Goal: Task Accomplishment & Management: Complete application form

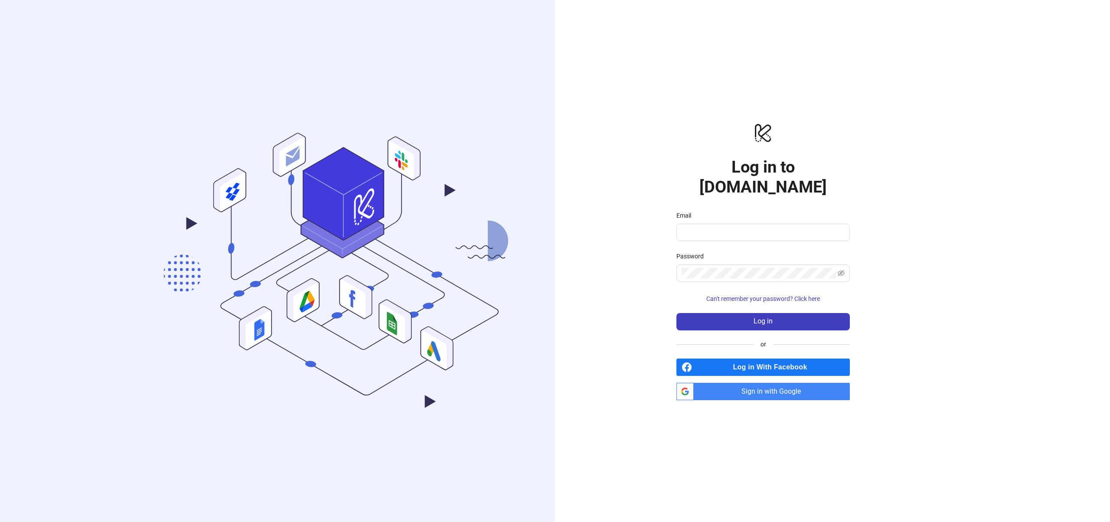
click at [756, 383] on span "Sign in with Google" at bounding box center [773, 391] width 153 height 17
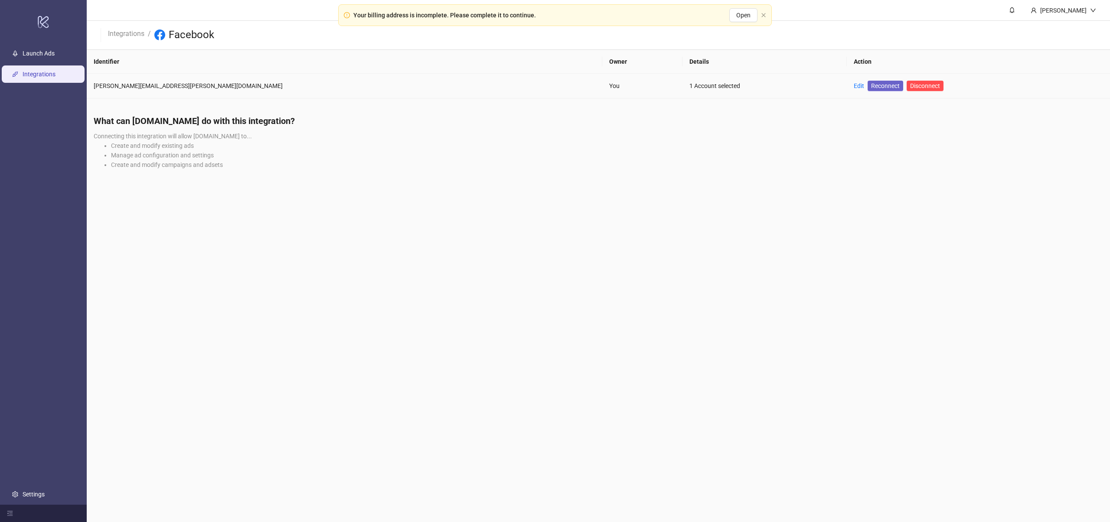
click at [871, 87] on span "Reconnect" at bounding box center [885, 86] width 29 height 10
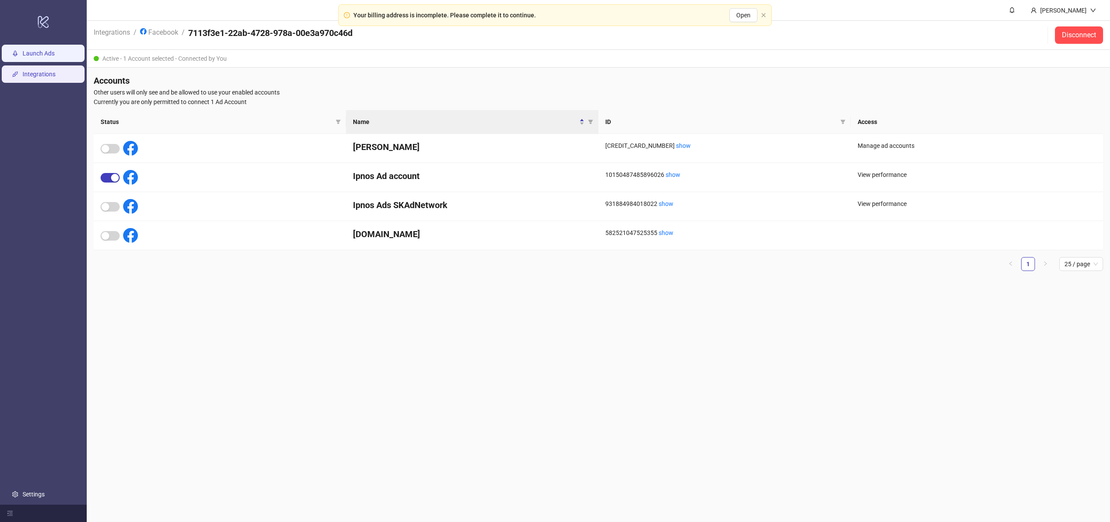
click at [43, 54] on link "Launch Ads" at bounding box center [39, 53] width 32 height 7
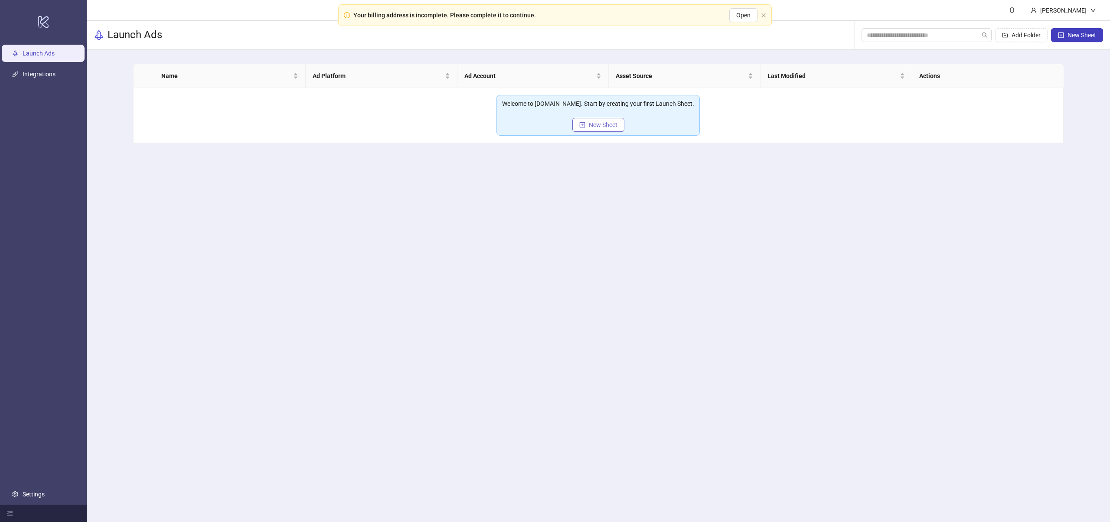
click at [607, 126] on span "New Sheet" at bounding box center [603, 124] width 29 height 7
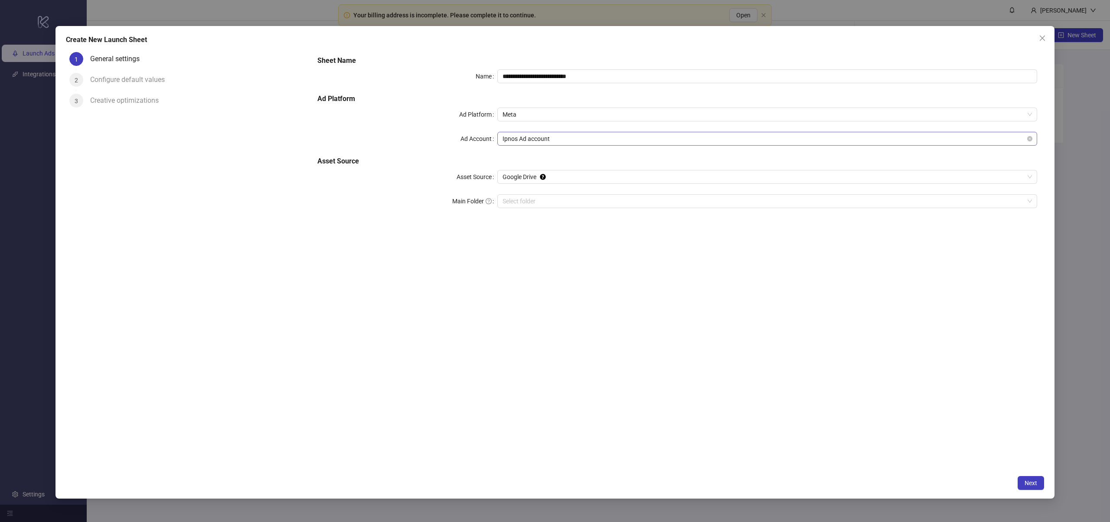
click at [553, 137] on span "Ipnos Ad account" at bounding box center [766, 138] width 529 height 13
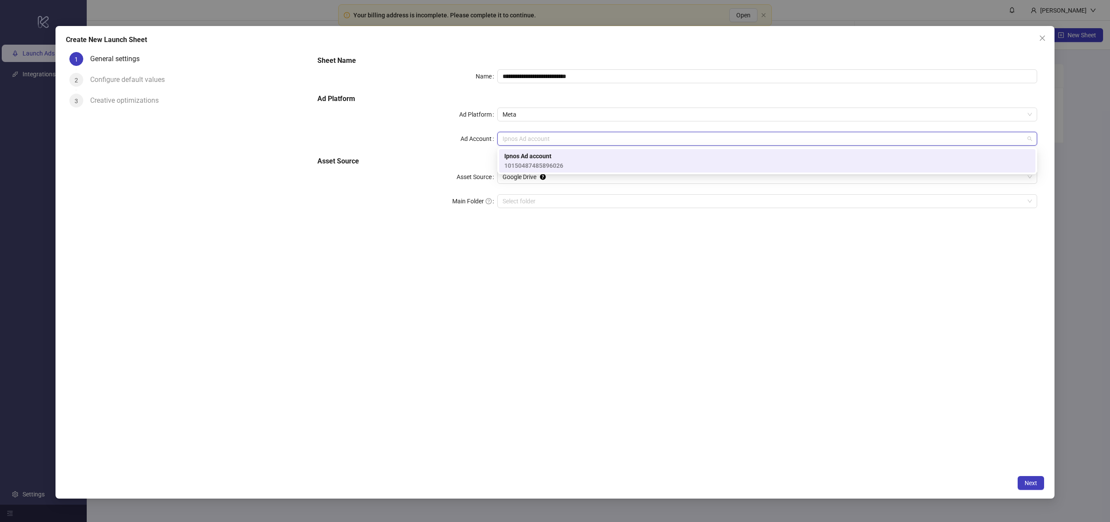
click at [505, 346] on div "**********" at bounding box center [676, 260] width 733 height 422
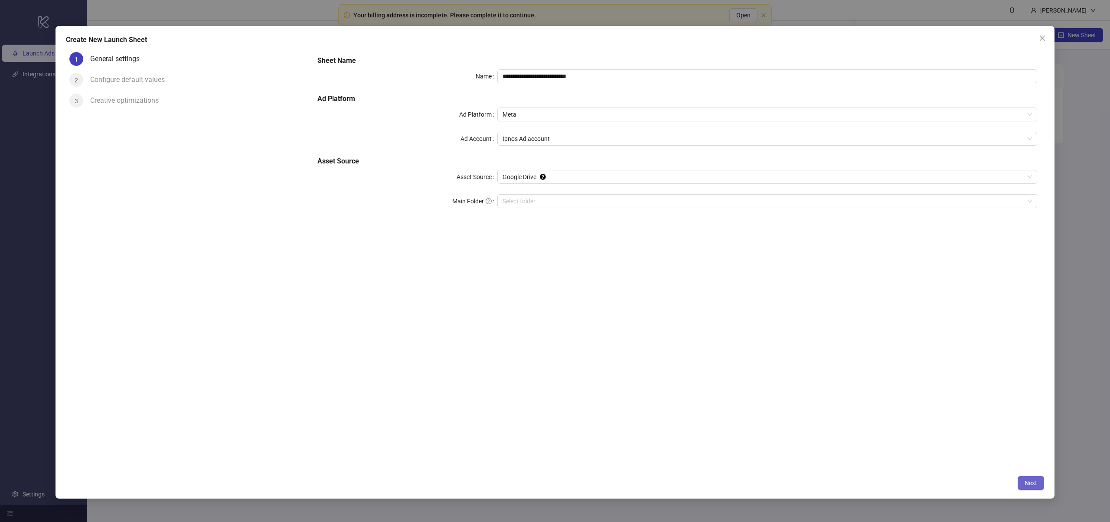
click at [1039, 482] on button "Next" at bounding box center [1030, 483] width 26 height 14
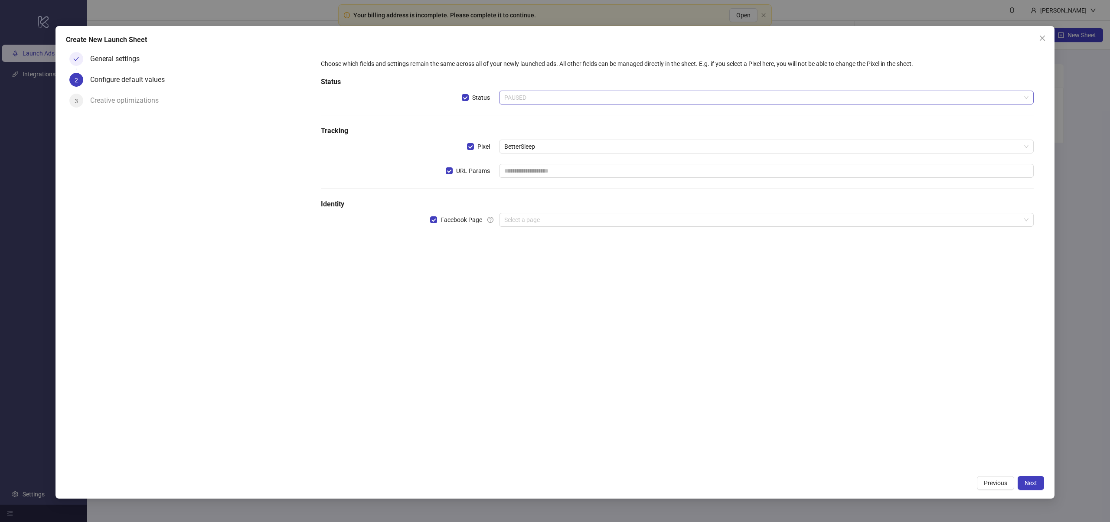
click at [528, 94] on span "PAUSED" at bounding box center [766, 97] width 524 height 13
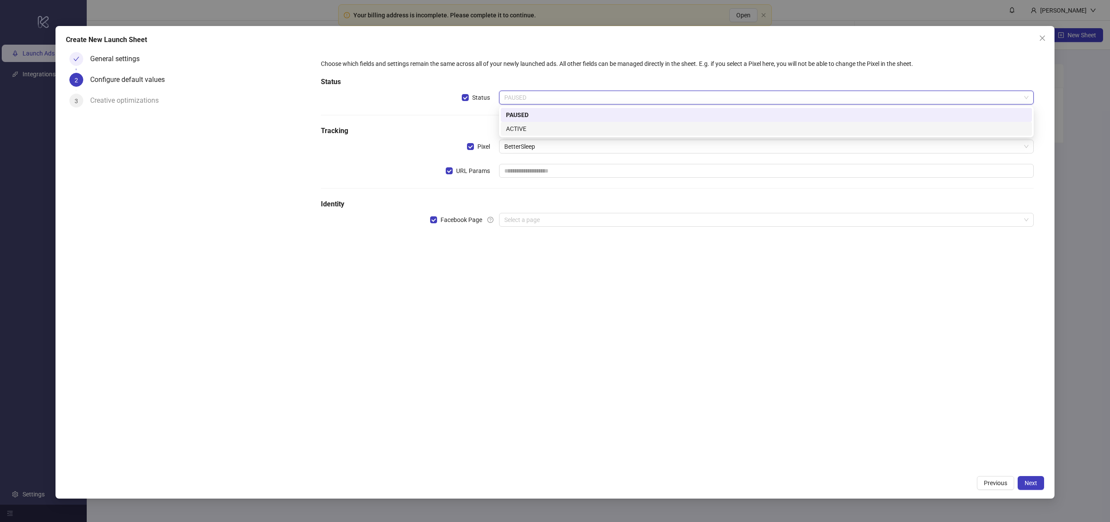
click at [527, 130] on div "ACTIVE" at bounding box center [766, 129] width 521 height 10
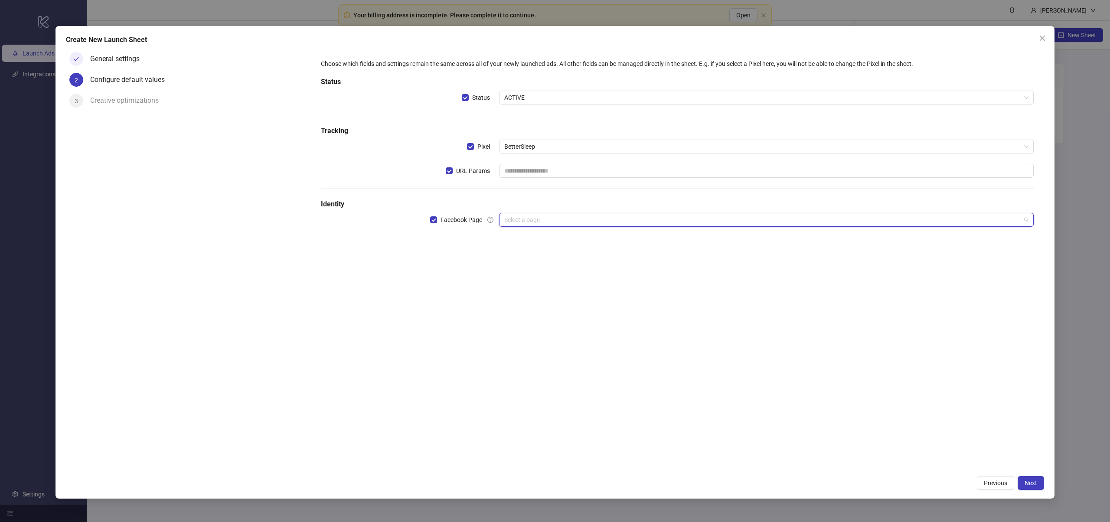
click at [529, 221] on input "search" at bounding box center [762, 219] width 516 height 13
click at [567, 329] on div "Choose which fields and settings remain the same across all of your newly launc…" at bounding box center [676, 260] width 733 height 422
click at [531, 174] on input "text" at bounding box center [766, 171] width 534 height 14
drag, startPoint x: 493, startPoint y: 332, endPoint x: 498, endPoint y: 235, distance: 96.8
click at [493, 332] on div "Choose which fields and settings remain the same across all of your newly launc…" at bounding box center [676, 260] width 733 height 422
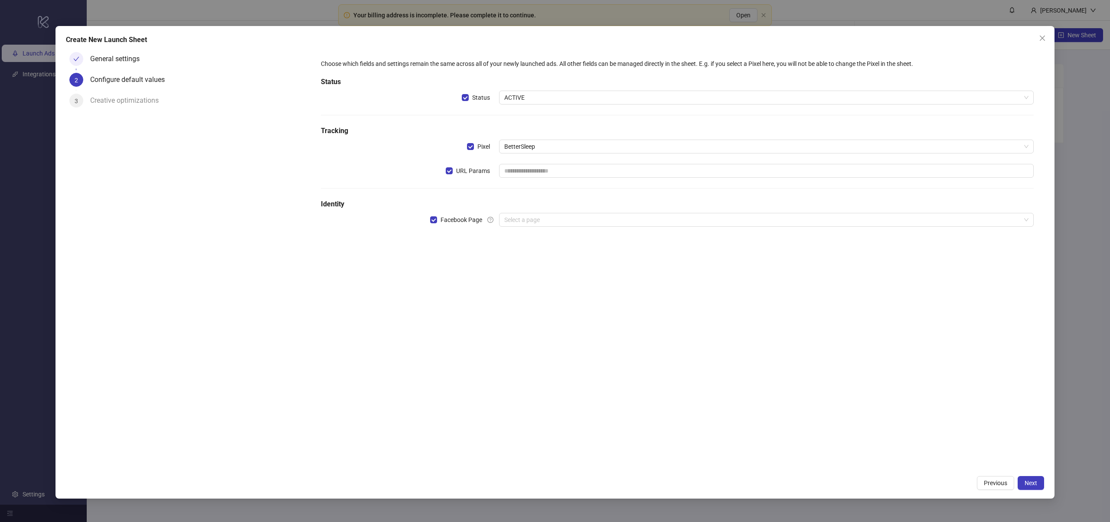
click at [129, 103] on div "Creative optimizations" at bounding box center [127, 101] width 75 height 14
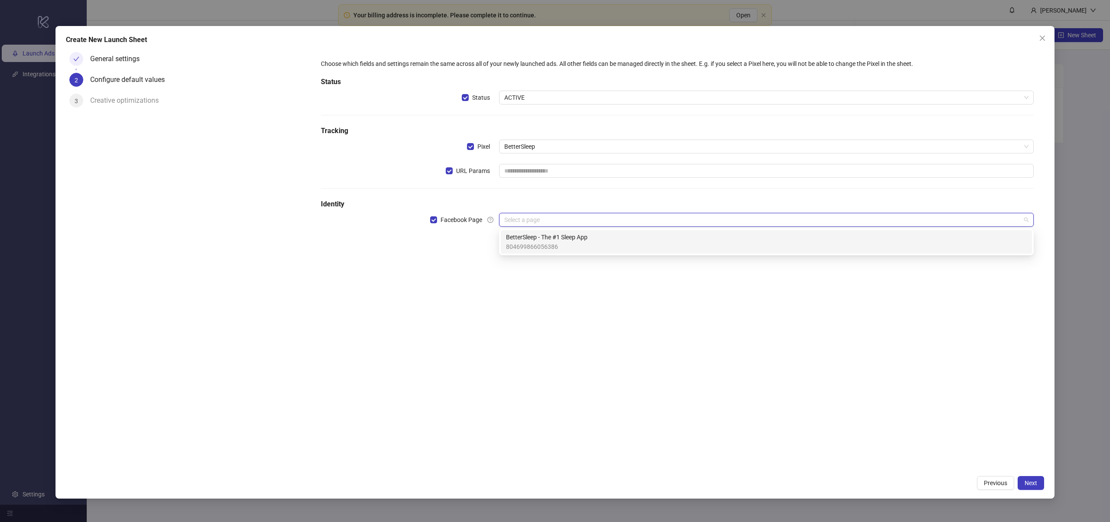
click at [523, 214] on input "search" at bounding box center [762, 219] width 516 height 13
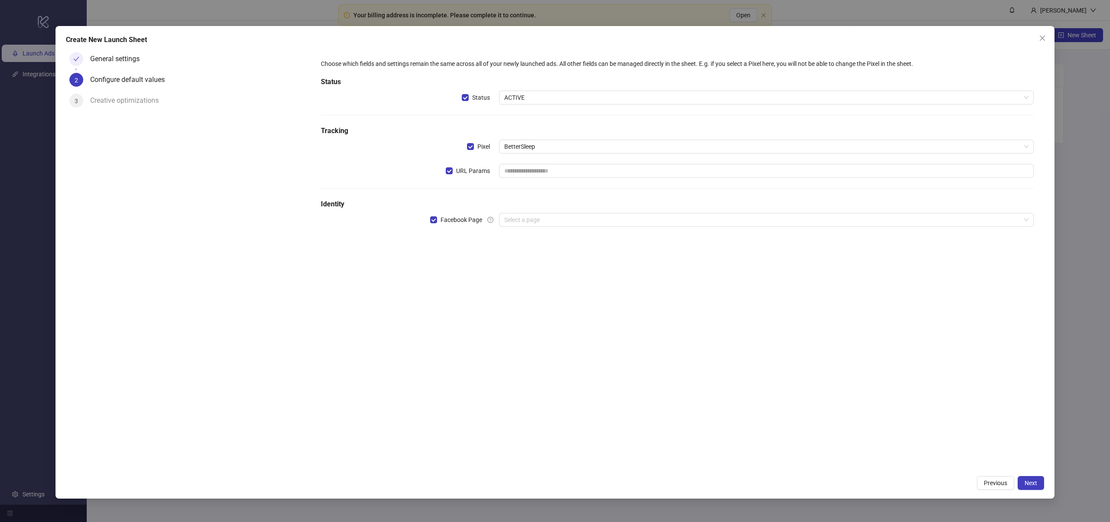
click at [468, 303] on div "Choose which fields and settings remain the same across all of your newly launc…" at bounding box center [676, 260] width 733 height 422
click at [437, 220] on span "Facebook Page" at bounding box center [461, 220] width 49 height 10
click at [440, 220] on span "Facebook Page" at bounding box center [461, 220] width 49 height 10
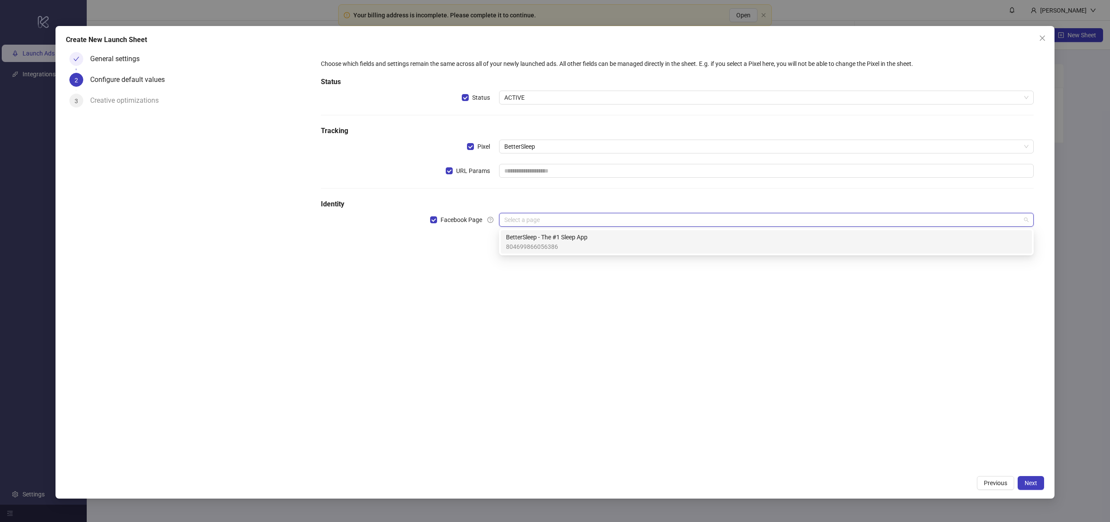
click at [546, 221] on input "search" at bounding box center [762, 219] width 516 height 13
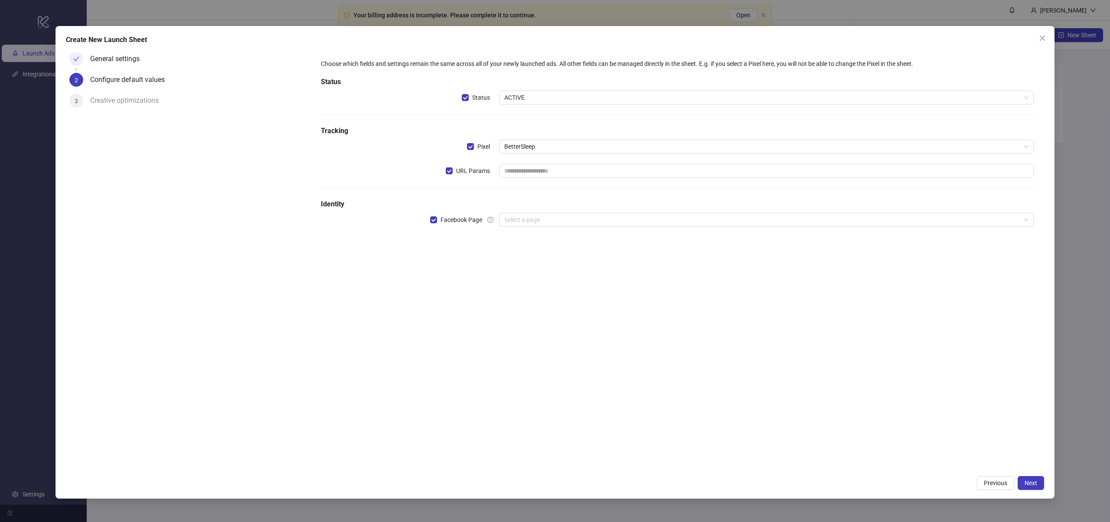
click at [415, 291] on div "Choose which fields and settings remain the same across all of your newly launc…" at bounding box center [676, 260] width 733 height 422
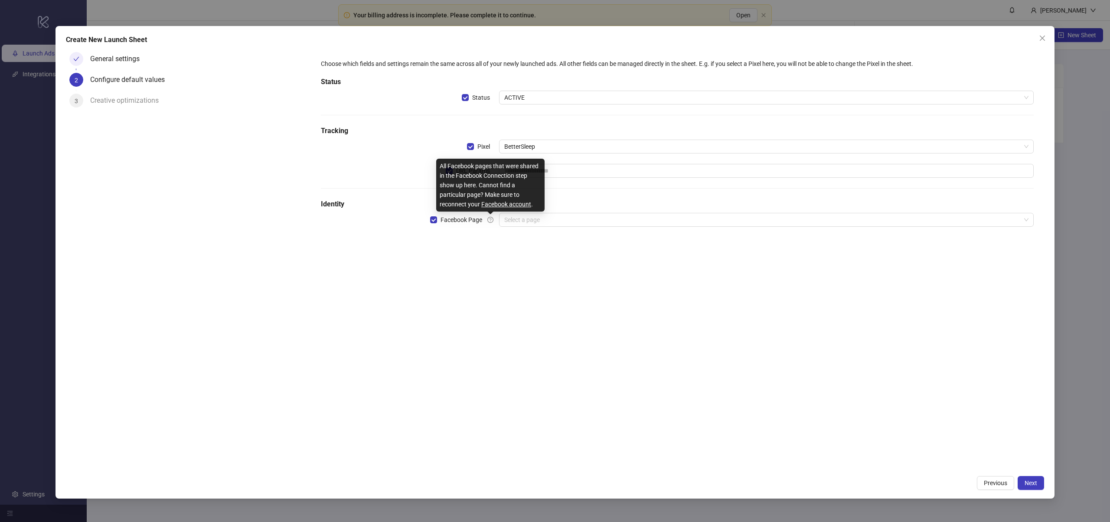
click at [495, 203] on link "Facebook account" at bounding box center [506, 204] width 50 height 7
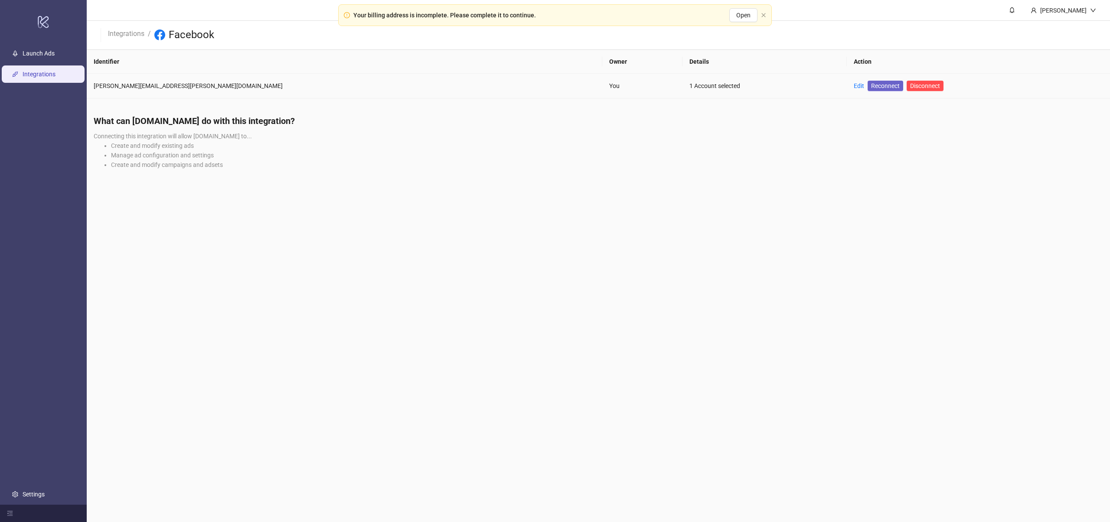
click at [871, 85] on span "Reconnect" at bounding box center [885, 86] width 29 height 10
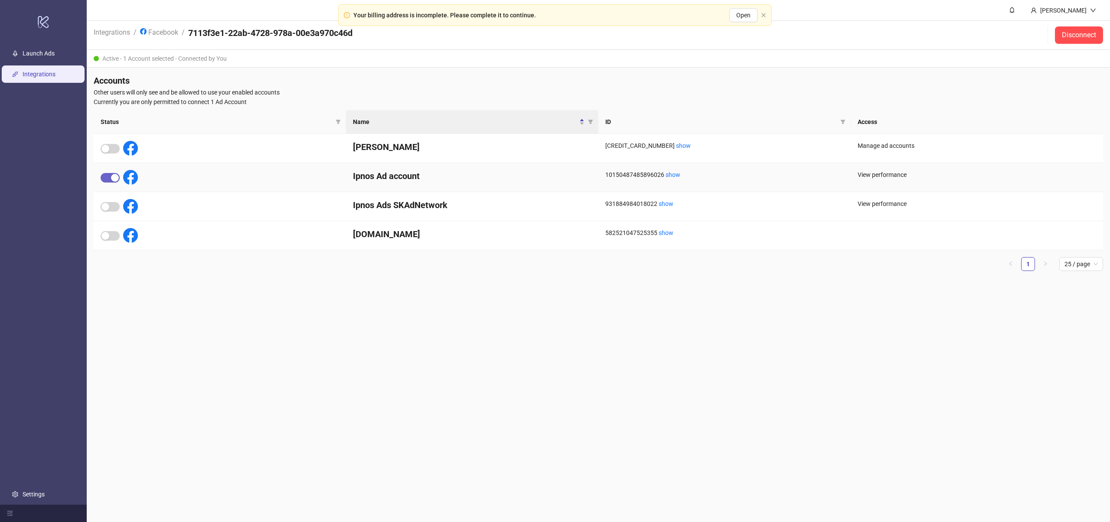
click at [107, 178] on span "button" at bounding box center [110, 178] width 19 height 10
click at [117, 178] on span "button" at bounding box center [110, 178] width 19 height 10
click at [676, 177] on link "show" at bounding box center [672, 174] width 15 height 7
click at [36, 54] on link "Launch Ads" at bounding box center [39, 53] width 32 height 7
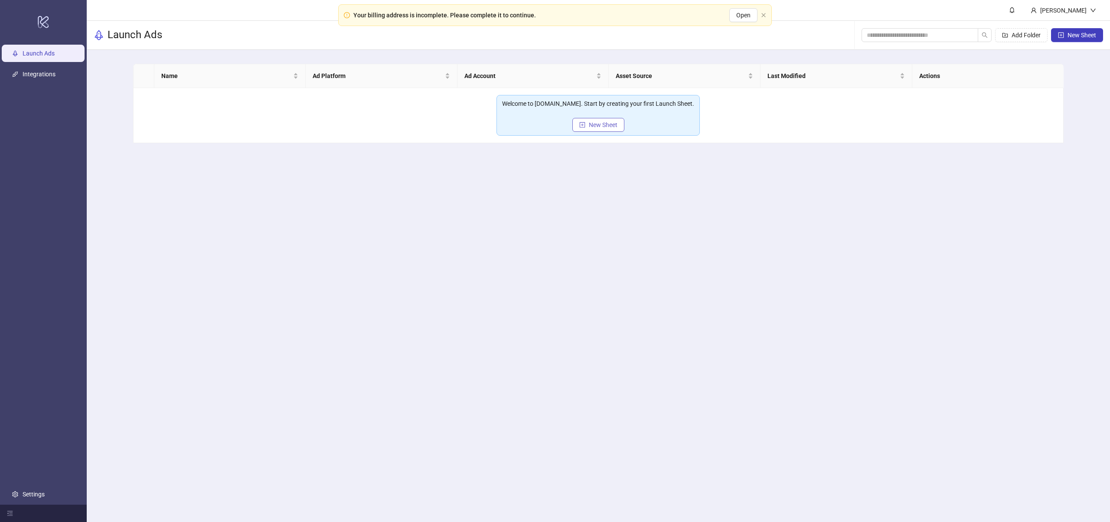
click at [607, 126] on span "New Sheet" at bounding box center [603, 124] width 29 height 7
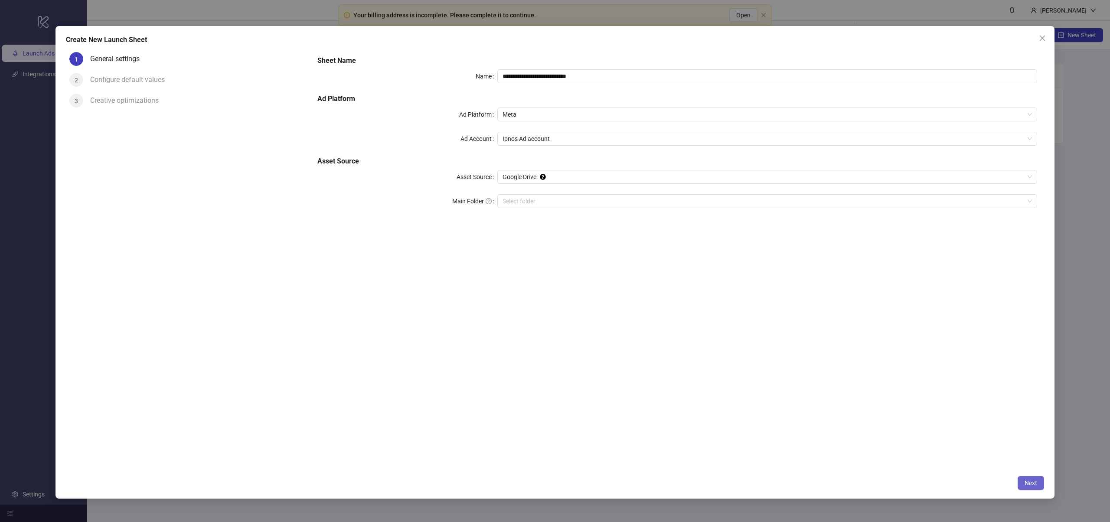
click at [1030, 483] on span "Next" at bounding box center [1030, 482] width 13 height 7
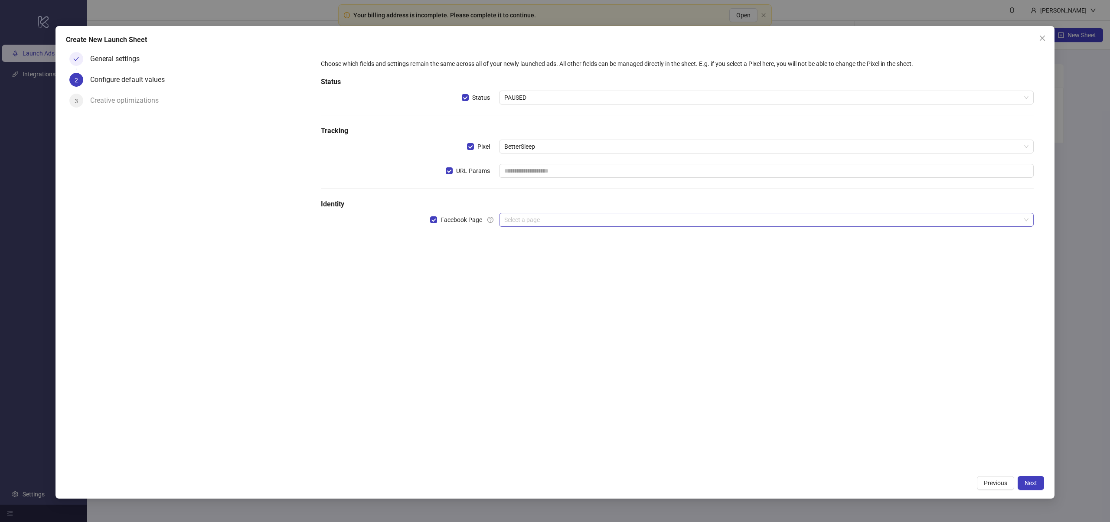
click at [515, 220] on input "search" at bounding box center [762, 219] width 516 height 13
click at [550, 278] on div "Choose which fields and settings remain the same across all of your newly launc…" at bounding box center [676, 260] width 733 height 422
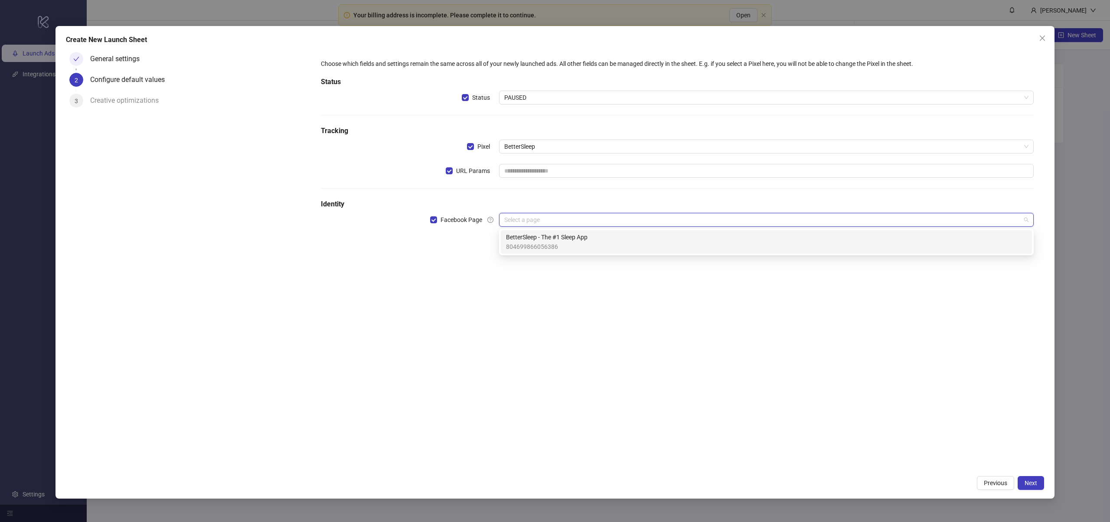
click at [551, 217] on input "search" at bounding box center [762, 219] width 516 height 13
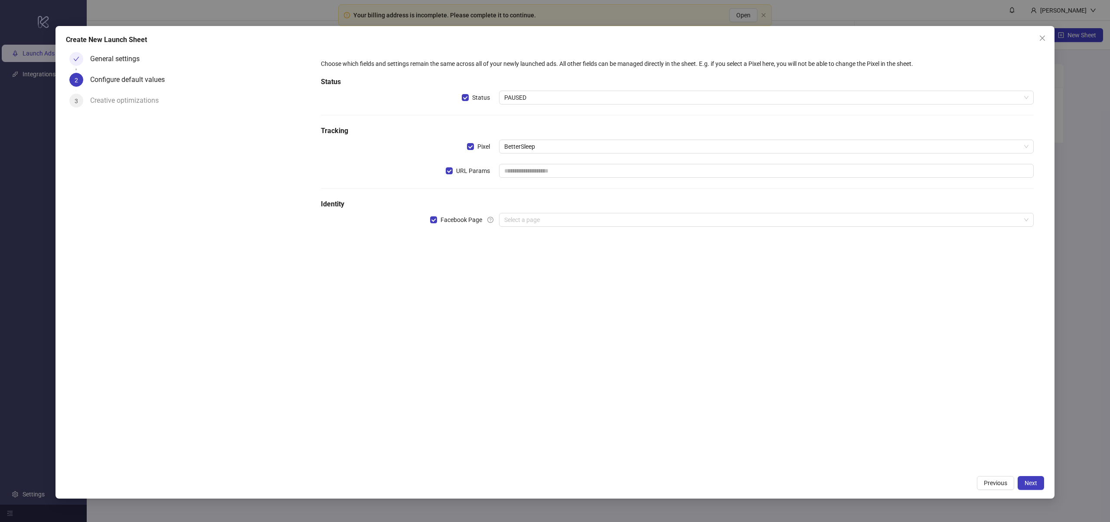
click at [442, 237] on div "Choose which fields and settings remain the same across all of your newly launc…" at bounding box center [677, 147] width 720 height 185
click at [105, 102] on div "Creative optimizations" at bounding box center [127, 101] width 75 height 14
click at [124, 59] on div "General settings" at bounding box center [118, 59] width 56 height 14
click at [130, 82] on div "Configure default values" at bounding box center [130, 80] width 81 height 14
drag, startPoint x: 531, startPoint y: 283, endPoint x: 533, endPoint y: 254, distance: 29.5
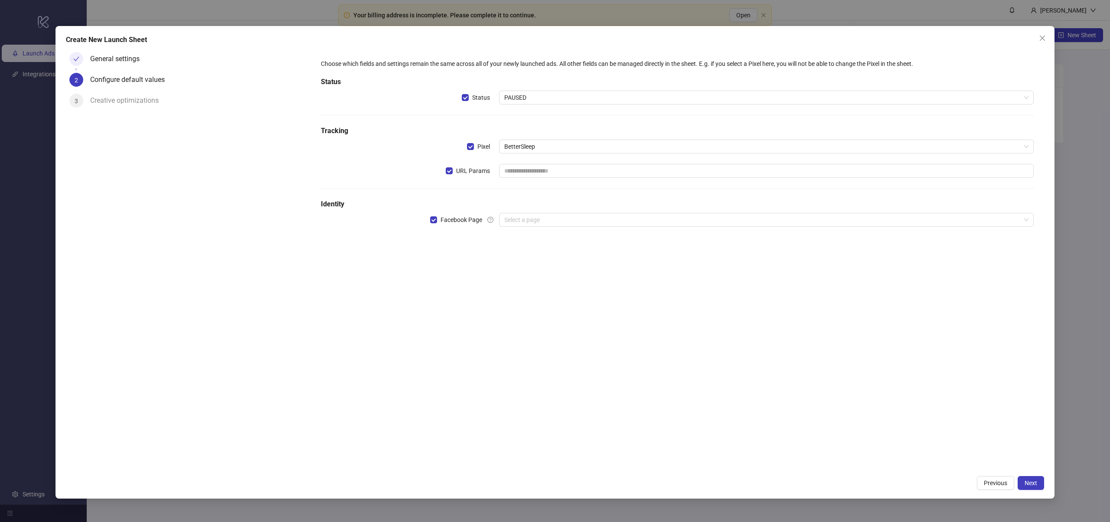
click at [531, 283] on div "Choose which fields and settings remain the same across all of your newly launc…" at bounding box center [676, 260] width 733 height 422
click at [538, 224] on input "search" at bounding box center [762, 219] width 516 height 13
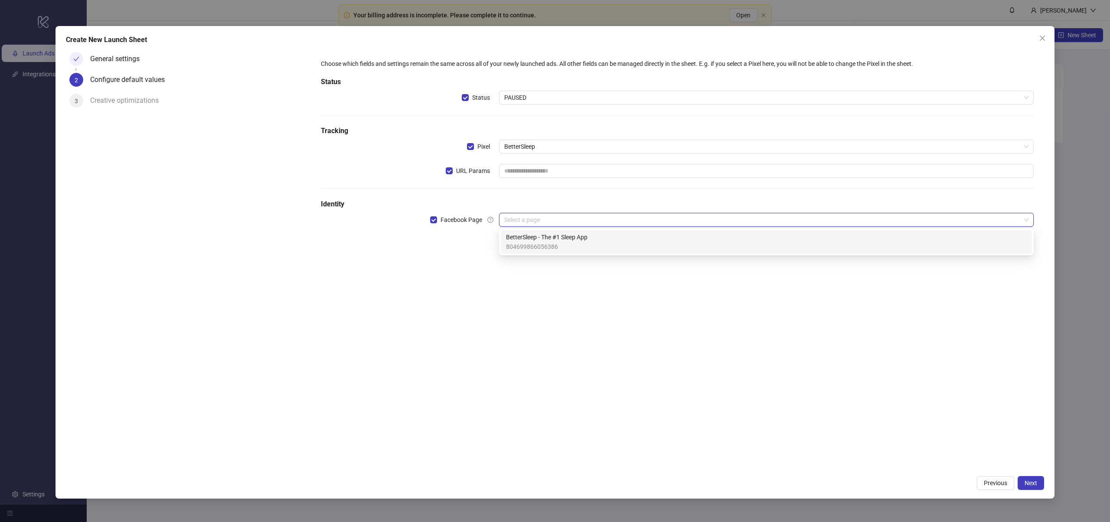
click at [380, 312] on div "Choose which fields and settings remain the same across all of your newly launc…" at bounding box center [676, 260] width 733 height 422
